Goal: Find specific page/section: Find specific page/section

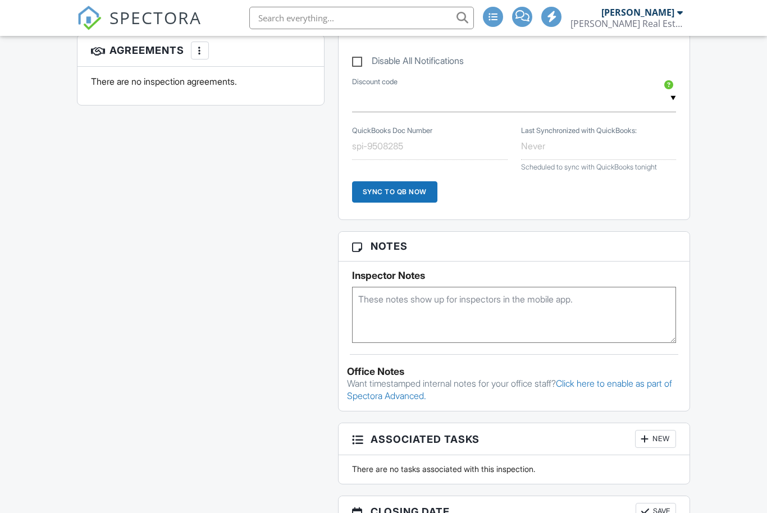
scroll to position [705, 0]
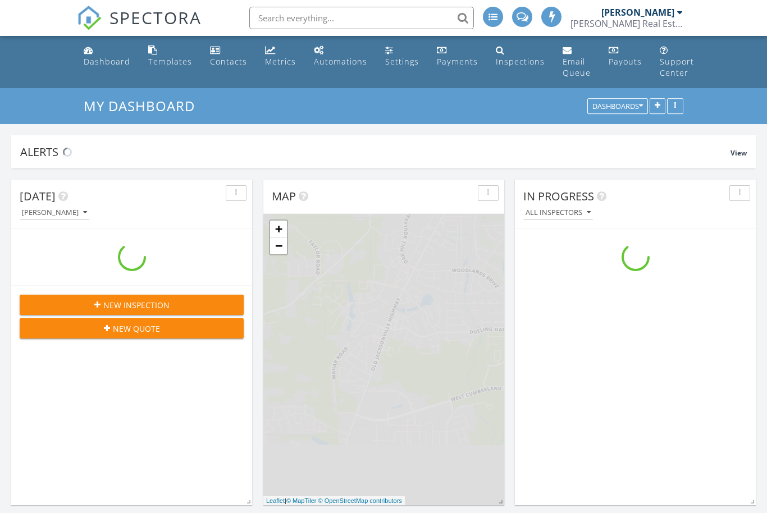
scroll to position [1023, 768]
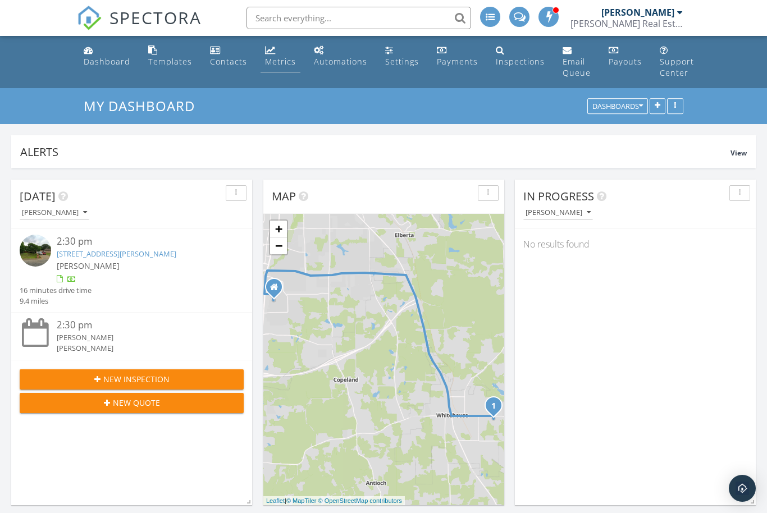
click at [278, 57] on div "Metrics" at bounding box center [280, 61] width 31 height 11
